Goal: Information Seeking & Learning: Stay updated

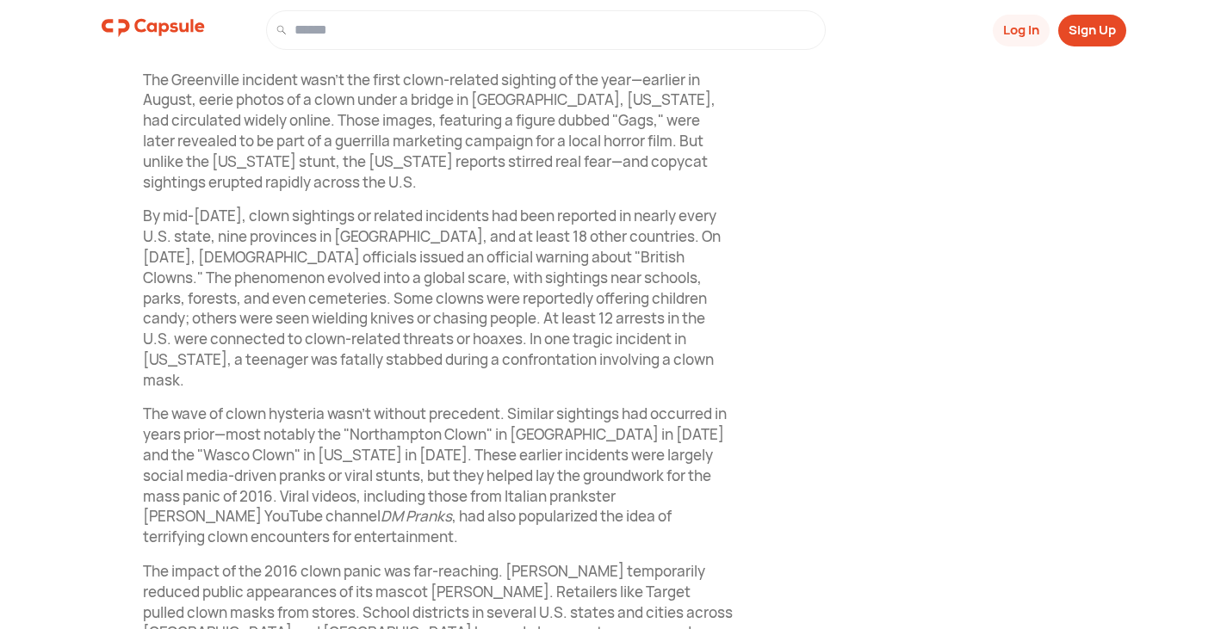
scroll to position [82, 0]
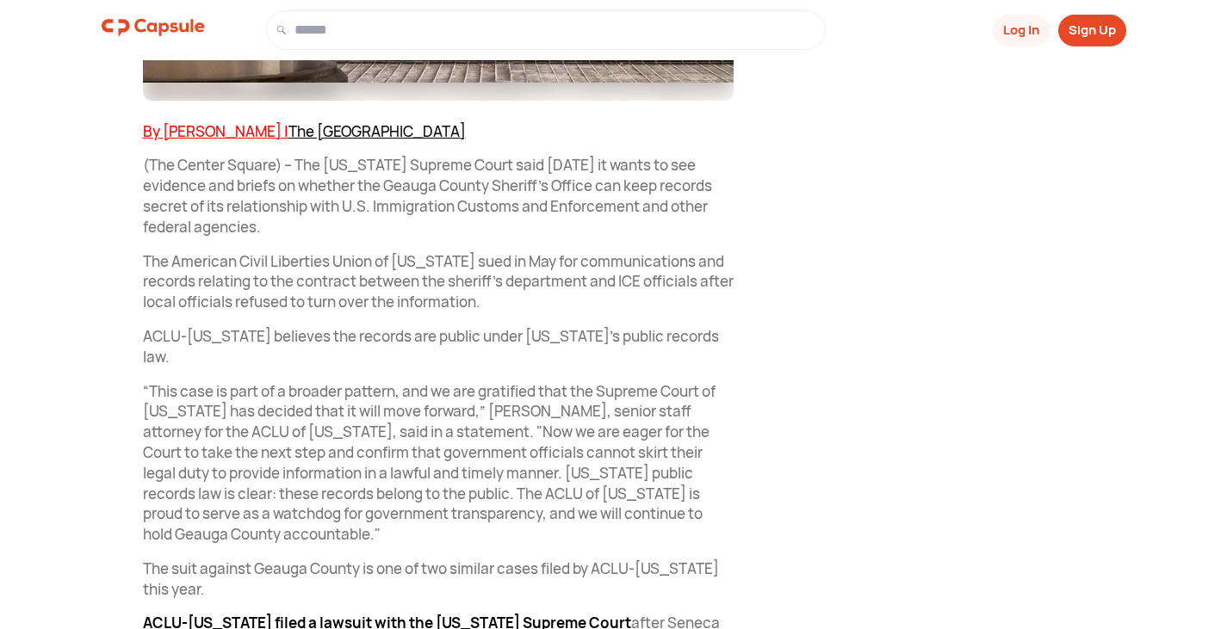
scroll to position [603, 0]
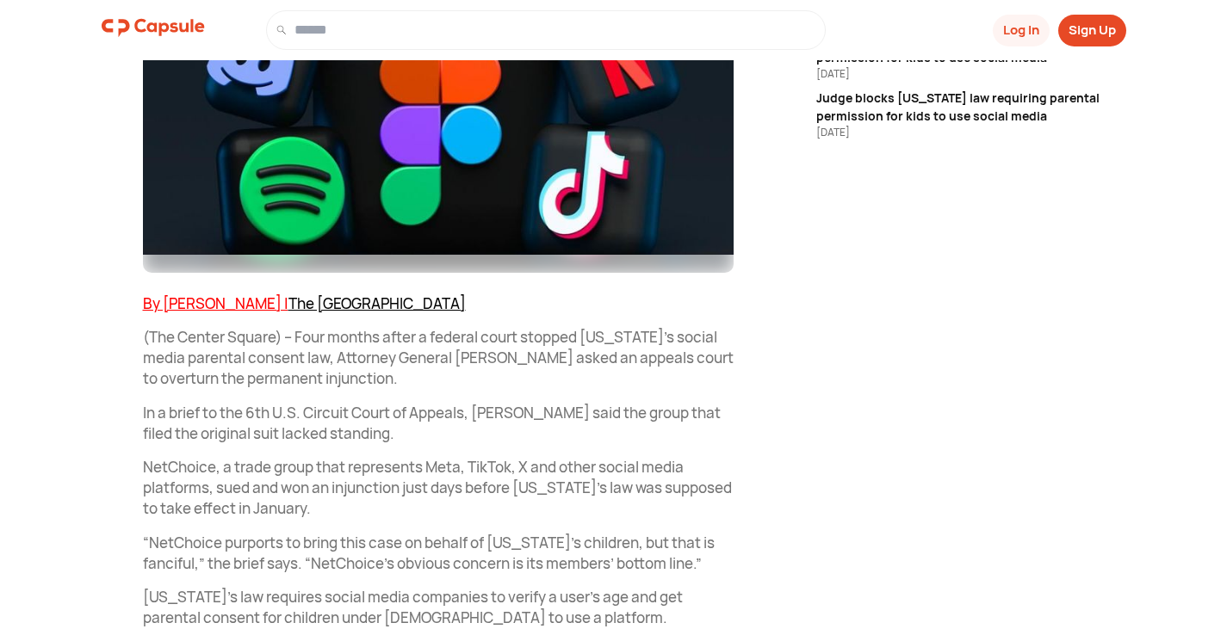
scroll to position [430, 0]
